Goal: Transaction & Acquisition: Purchase product/service

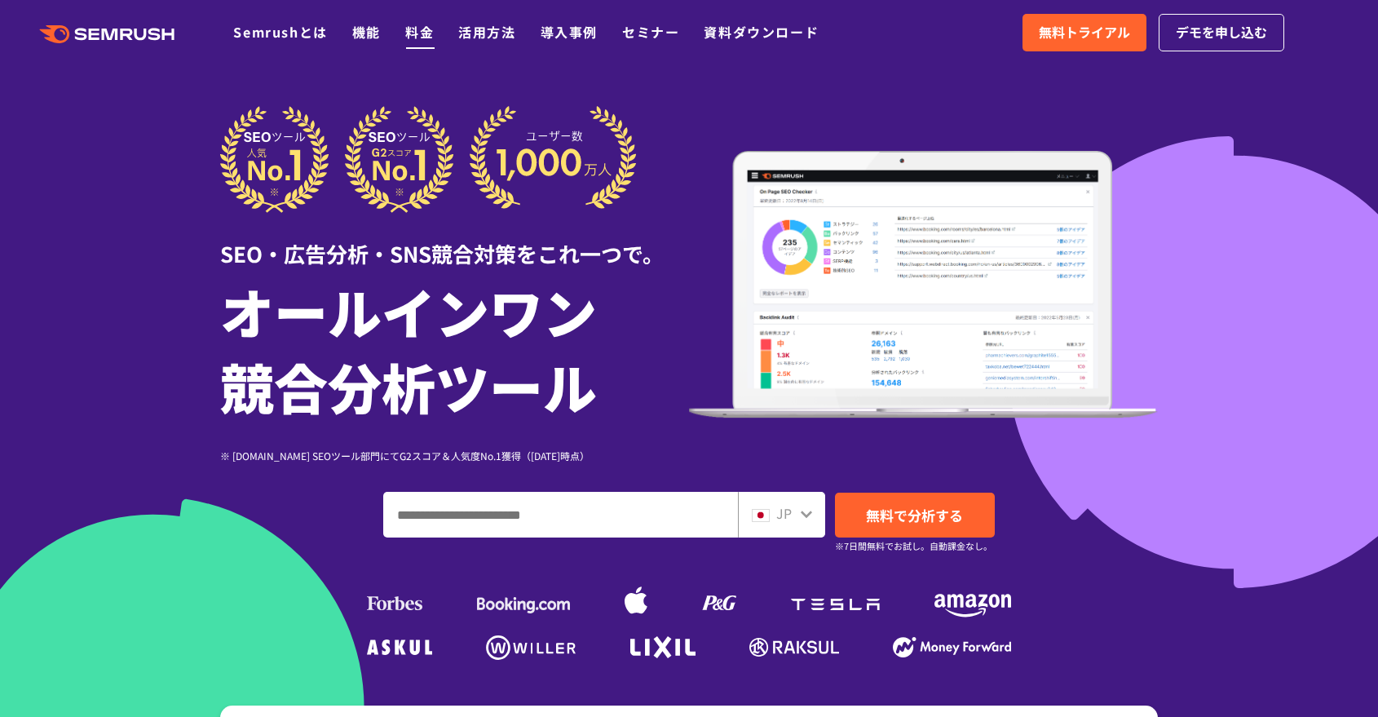
click at [408, 30] on link "料金" at bounding box center [419, 32] width 29 height 20
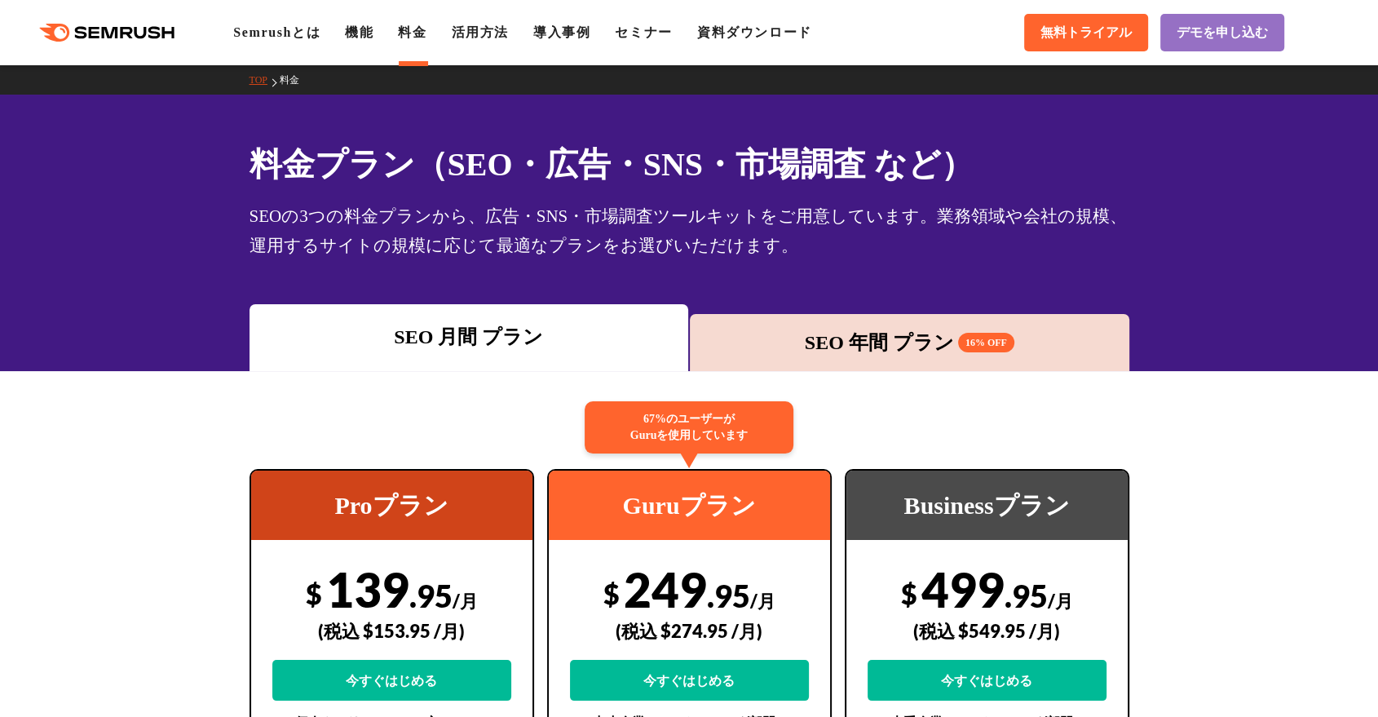
click at [832, 331] on div "SEO 年間 プラン 16% OFF" at bounding box center [909, 342] width 423 height 29
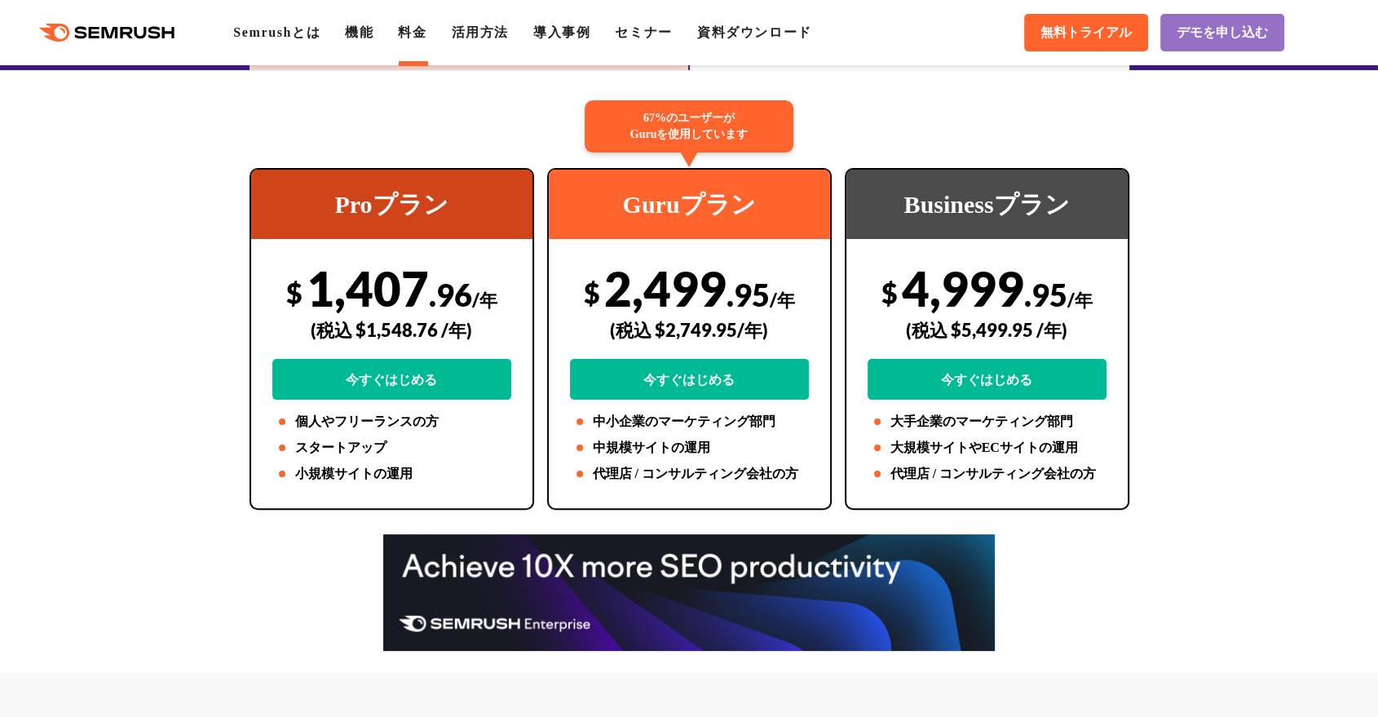
scroll to position [302, 0]
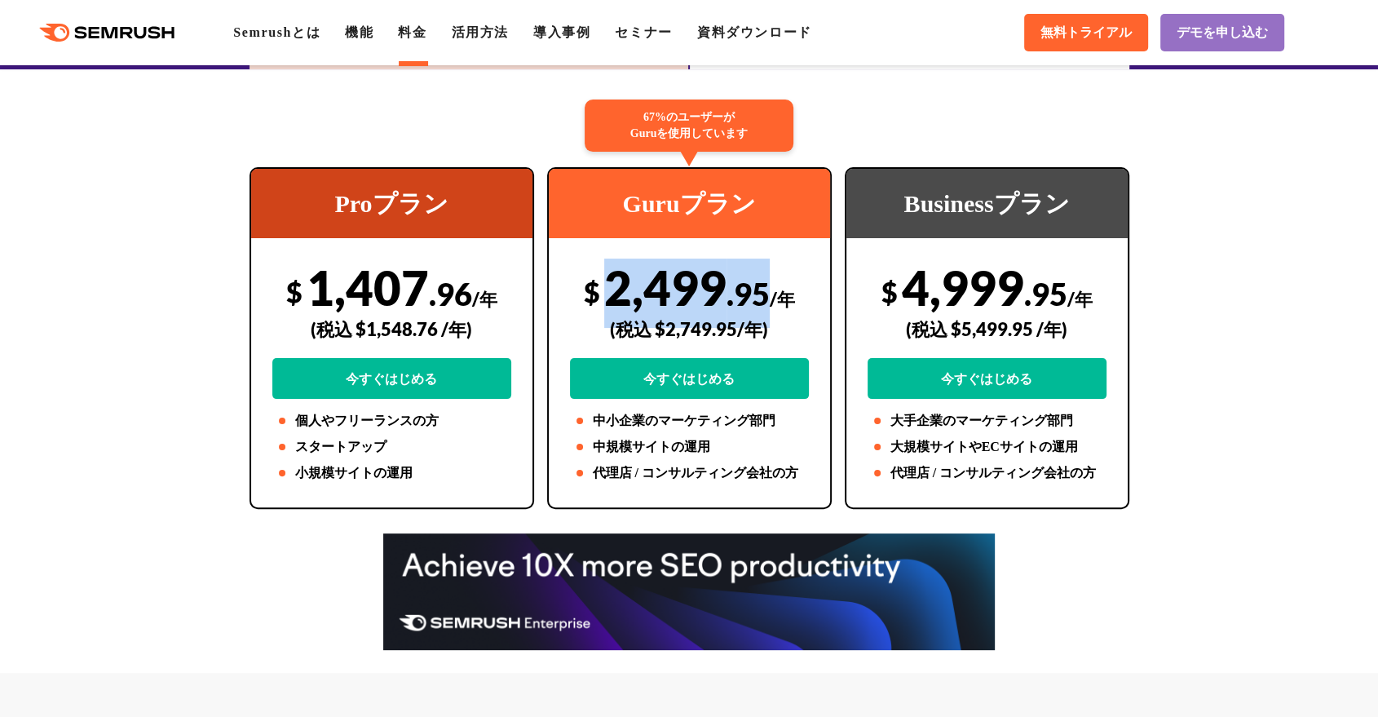
drag, startPoint x: 763, startPoint y: 290, endPoint x: 613, endPoint y: 292, distance: 150.1
click at [613, 292] on div "$ 2,499 .95 /年 (税込 $2,749.95/年) 今すぐはじめる" at bounding box center [689, 329] width 239 height 140
copy div "2,499 .95"
click at [692, 304] on div "(税込 $2,749.95/年)" at bounding box center [689, 329] width 239 height 58
drag, startPoint x: 763, startPoint y: 288, endPoint x: 608, endPoint y: 291, distance: 155.8
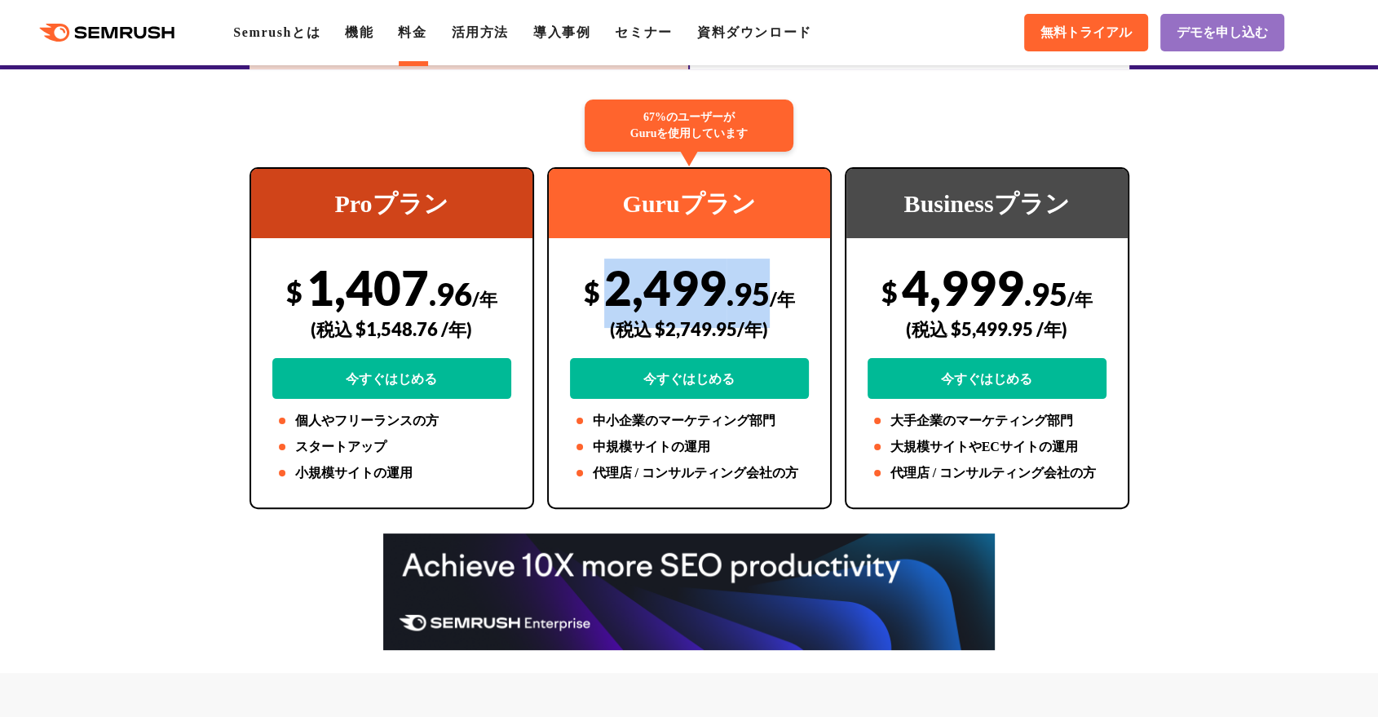
click at [608, 291] on div "$ 2,499 .95 /年 (税込 $2,749.95/年) 今すぐはじめる" at bounding box center [689, 329] width 239 height 140
copy div "2,499 .95"
click at [794, 325] on div "(税込 $2,749.95/年)" at bounding box center [689, 329] width 239 height 58
drag, startPoint x: 795, startPoint y: 293, endPoint x: 563, endPoint y: 258, distance: 235.1
click at [561, 281] on div "67%のユーザーが Guruを使用しています Guruプラン $ 2,499 .95 /年 (税込 $2,749.95/年) 今すぐはじめる 中小企業のマーケ…" at bounding box center [689, 338] width 285 height 342
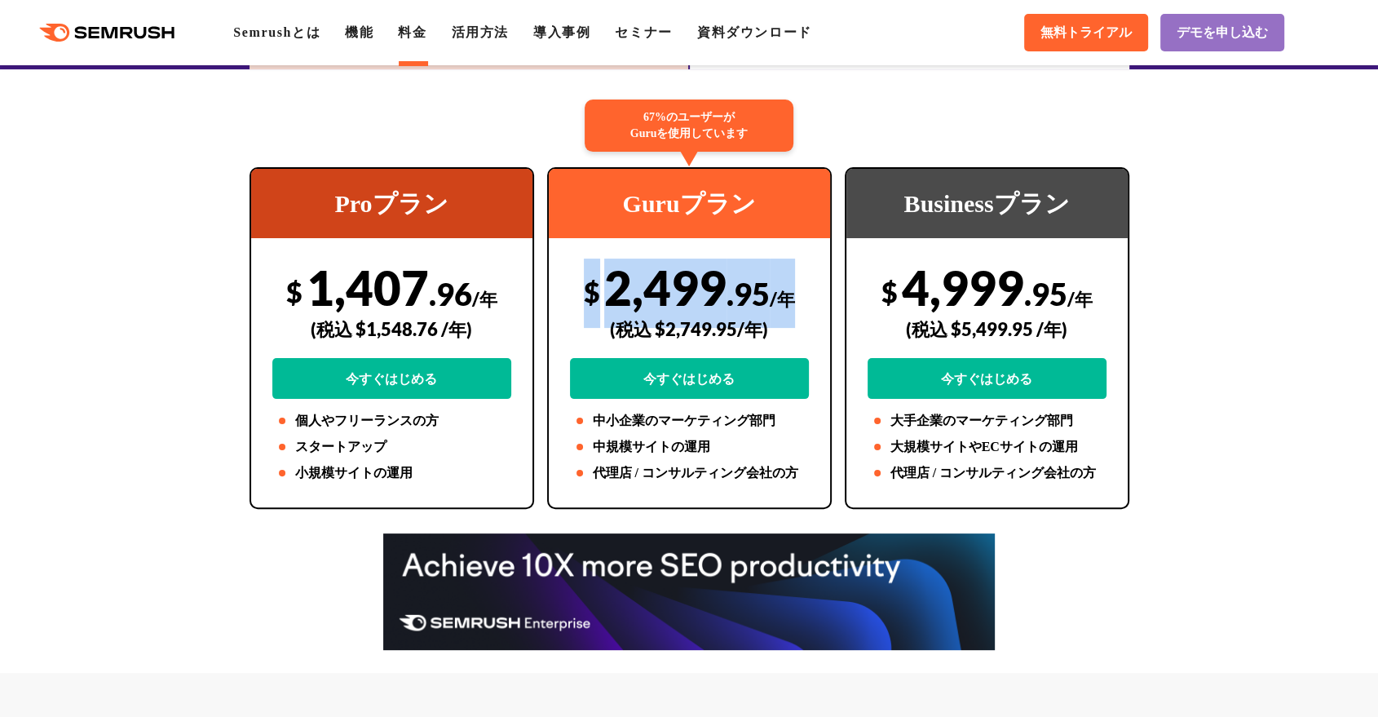
copy div "$ 2,499 .95 /年"
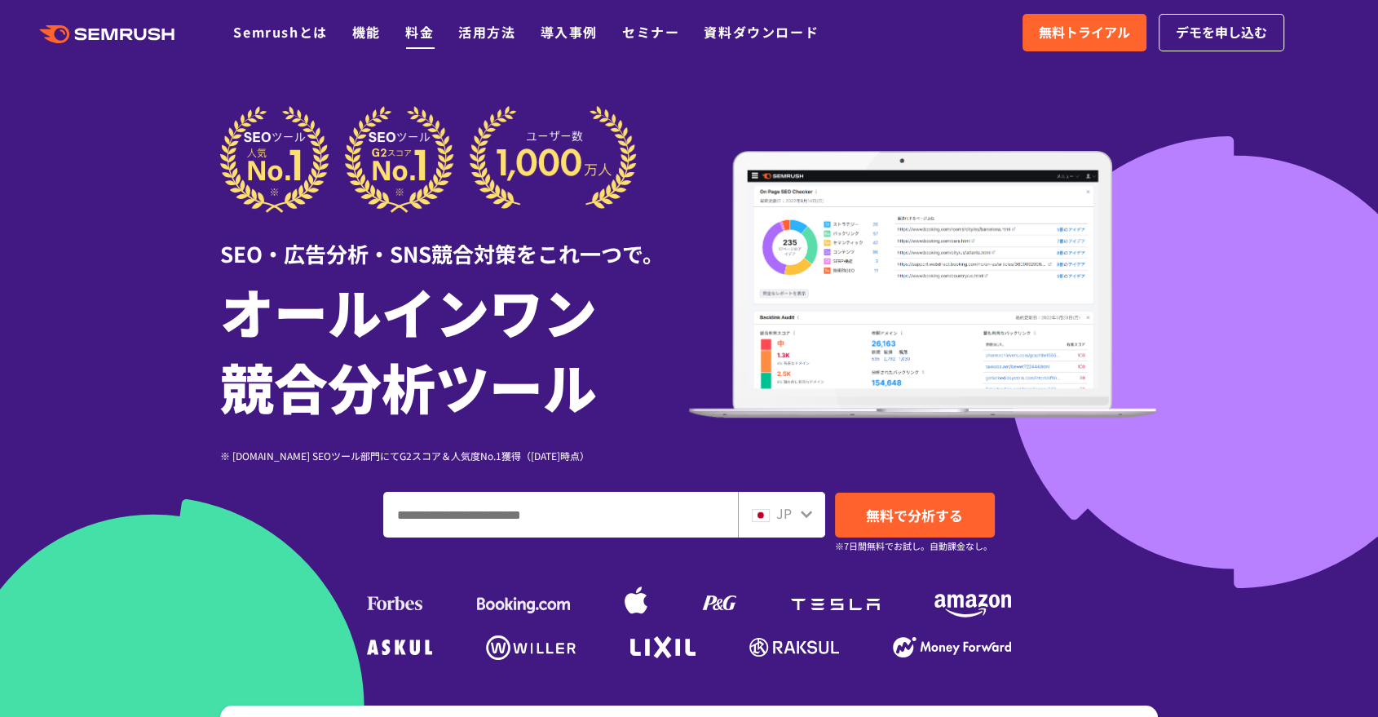
click at [411, 31] on link "料金" at bounding box center [419, 32] width 29 height 20
